Goal: Task Accomplishment & Management: Complete application form

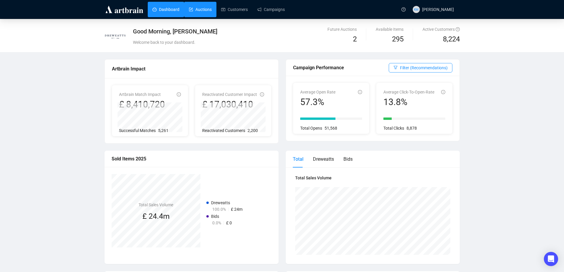
click at [200, 12] on link "Auctions" at bounding box center [200, 9] width 23 height 15
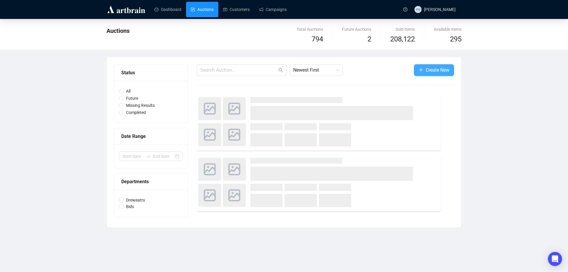
click at [428, 72] on span "Create New" at bounding box center [438, 69] width 24 height 7
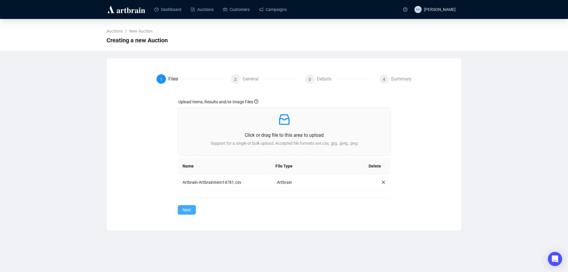
click at [186, 208] on span "Next" at bounding box center [187, 210] width 9 height 7
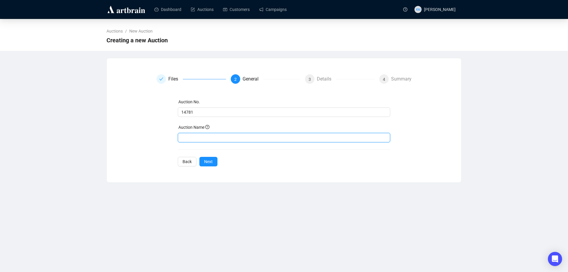
click at [189, 135] on input "text" at bounding box center [284, 137] width 213 height 9
click at [190, 137] on input "text" at bounding box center [284, 137] width 213 height 9
paste input "Art & Interiors"
type input "Art & Interiors ([DATE]) 14781"
click at [215, 157] on button "Next" at bounding box center [209, 161] width 18 height 9
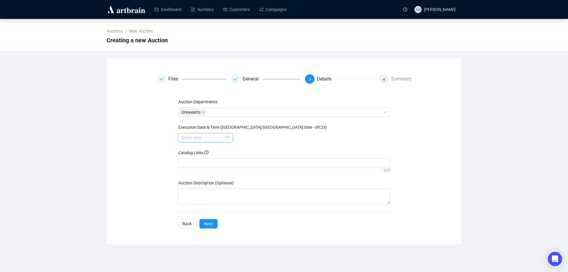
click at [230, 139] on div at bounding box center [205, 137] width 55 height 9
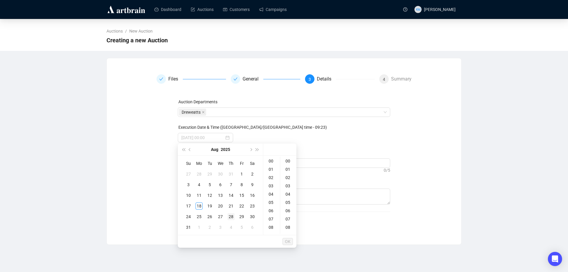
click at [231, 218] on div "28" at bounding box center [231, 216] width 7 height 7
click at [273, 183] on div "10" at bounding box center [272, 185] width 14 height 8
click at [287, 201] on div "30" at bounding box center [289, 202] width 14 height 8
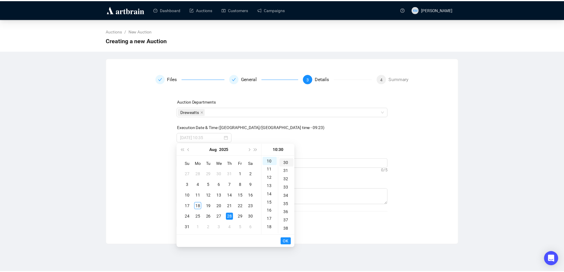
scroll to position [249, 0]
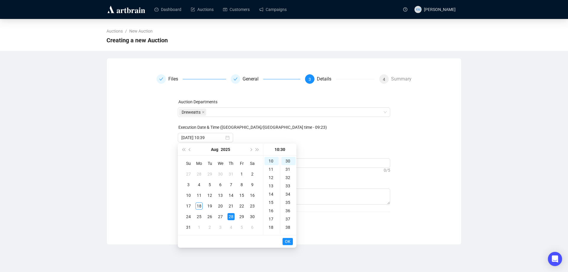
type input "[DATE] 10:30"
click at [287, 241] on span "OK" at bounding box center [288, 241] width 6 height 11
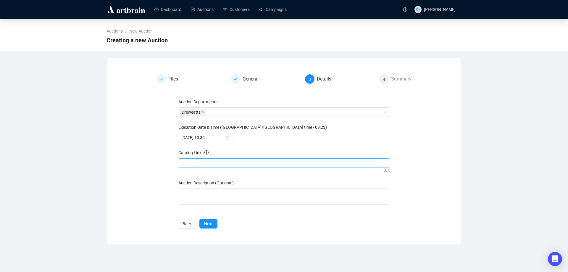
click at [219, 165] on div at bounding box center [284, 163] width 210 height 8
paste input "[URL][DOMAIN_NAME]"
type input "[URL][DOMAIN_NAME]"
click at [212, 225] on button "Next" at bounding box center [209, 223] width 18 height 9
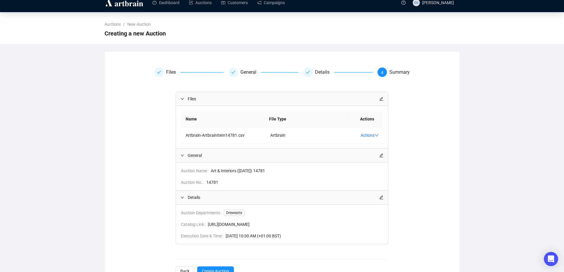
scroll to position [27, 0]
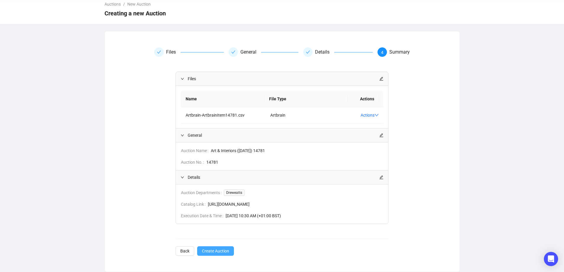
click at [213, 253] on span "Create Auction" at bounding box center [215, 251] width 27 height 7
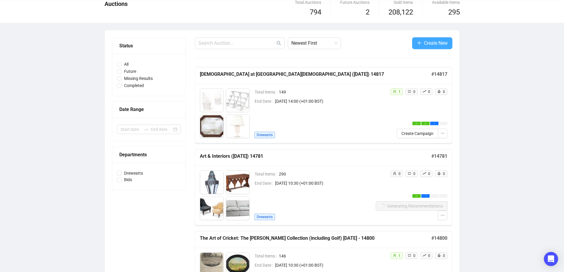
click at [417, 46] on span "button" at bounding box center [419, 42] width 5 height 7
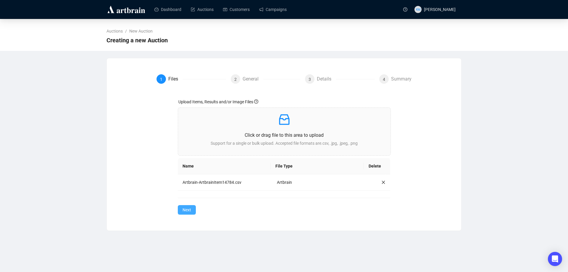
click at [192, 208] on button "Next" at bounding box center [187, 209] width 18 height 9
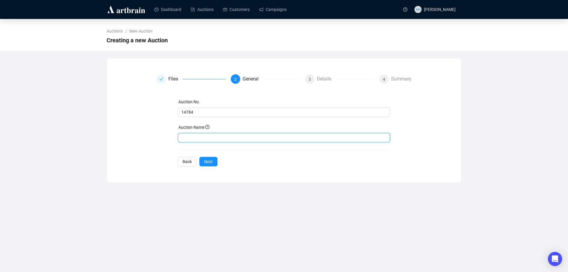
click at [245, 138] on input "text" at bounding box center [284, 137] width 213 height 9
paste input "Fine Clocks, Barometers and Scientific Instruments"
type input "Fine Clocks, Barometers and Scientific Instruments ([DATE]) 14784"
click at [214, 162] on button "Next" at bounding box center [209, 161] width 18 height 9
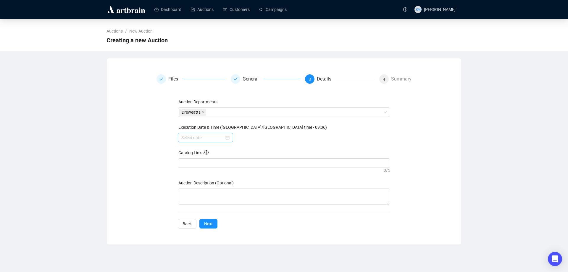
click at [230, 139] on div at bounding box center [205, 137] width 48 height 7
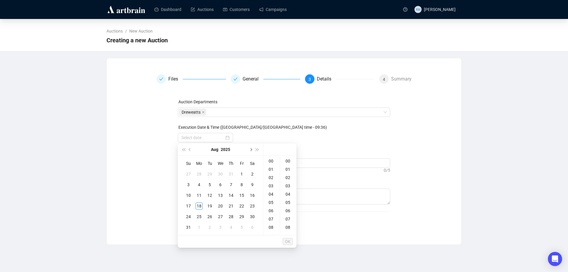
click at [253, 149] on button "Next month (PageDown)" at bounding box center [251, 150] width 7 height 12
click at [209, 182] on div "9" at bounding box center [209, 184] width 7 height 7
click at [273, 186] on div "10" at bounding box center [272, 185] width 14 height 8
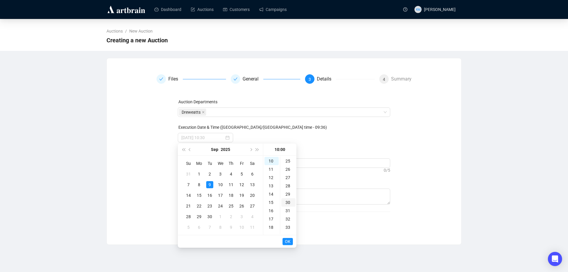
click at [291, 203] on div "30" at bounding box center [289, 202] width 14 height 8
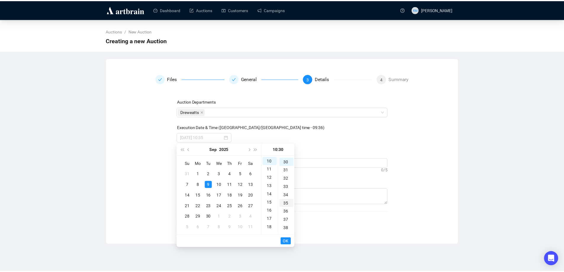
scroll to position [249, 0]
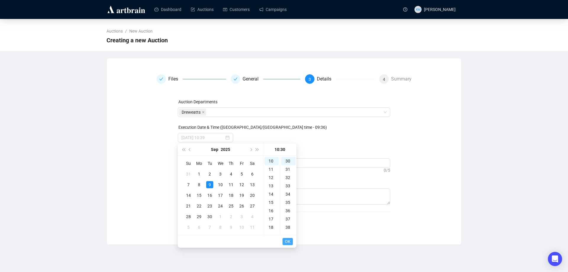
type input "[DATE] 10:30"
click at [291, 240] on button "OK" at bounding box center [288, 241] width 10 height 7
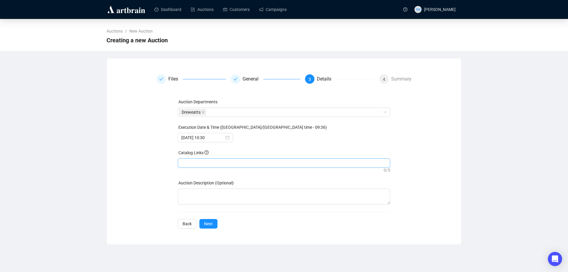
click at [242, 163] on div at bounding box center [284, 163] width 210 height 8
paste input "[URL][DOMAIN_NAME]"
type input "[URL][DOMAIN_NAME]"
click at [213, 222] on button "Next" at bounding box center [209, 223] width 18 height 9
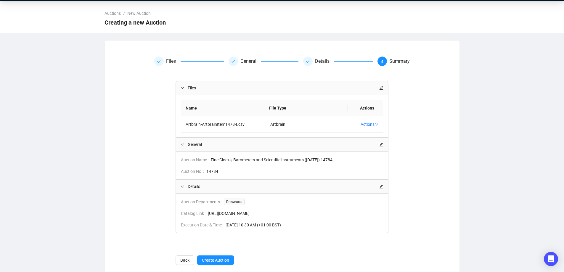
scroll to position [27, 0]
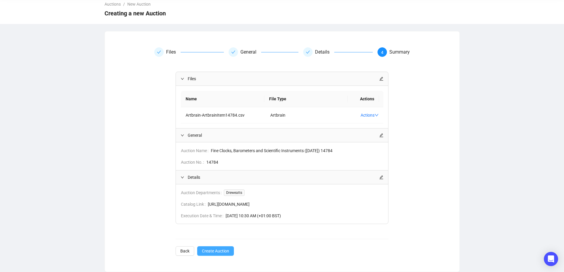
click at [212, 249] on span "Create Auction" at bounding box center [215, 251] width 27 height 7
